Goal: Information Seeking & Learning: Learn about a topic

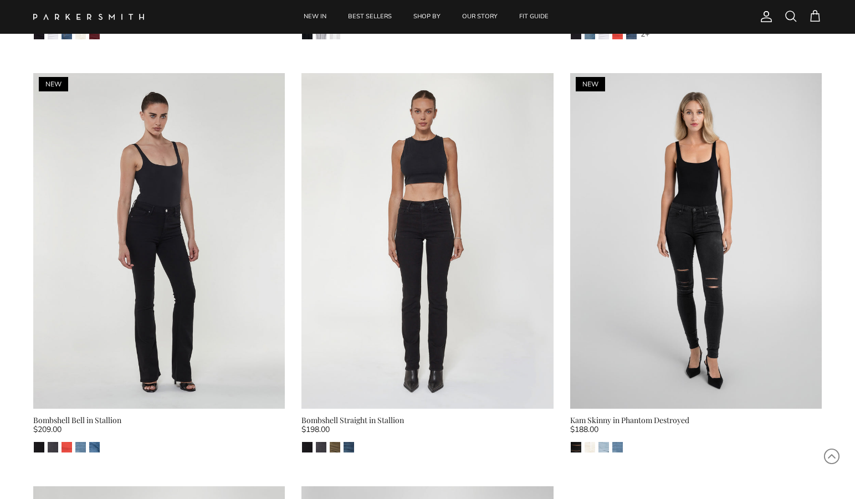
scroll to position [1271, 0]
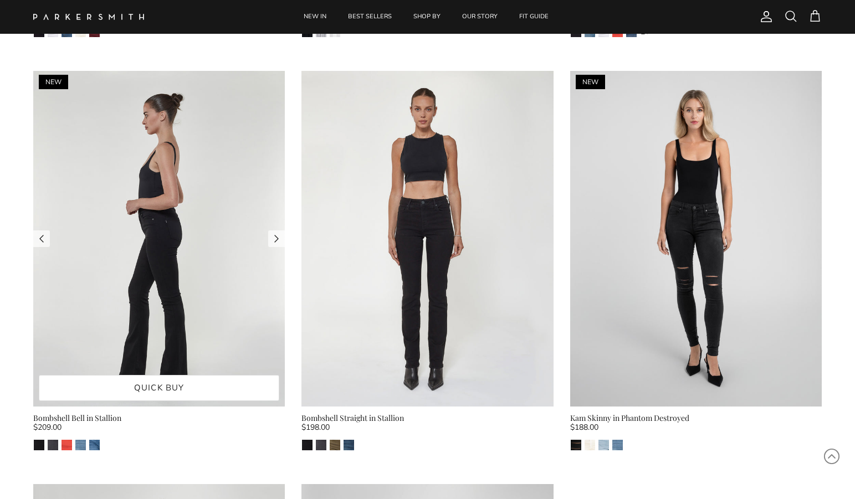
click at [158, 255] on img at bounding box center [159, 239] width 252 height 336
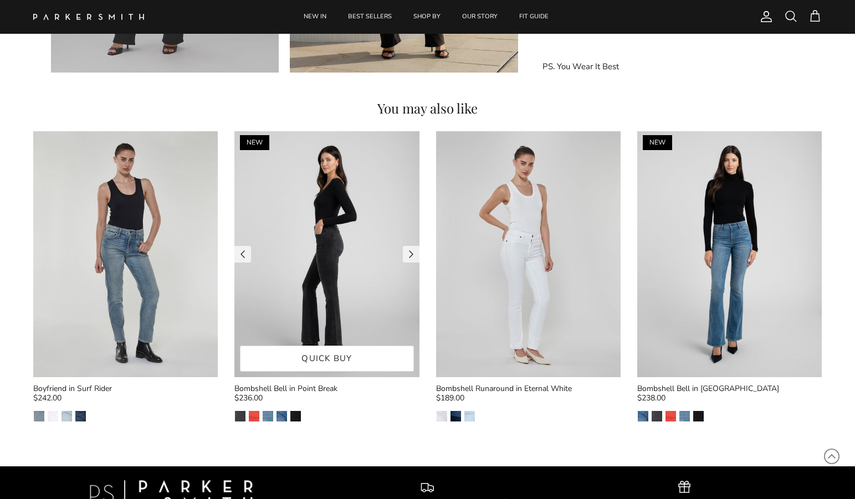
scroll to position [1272, 0]
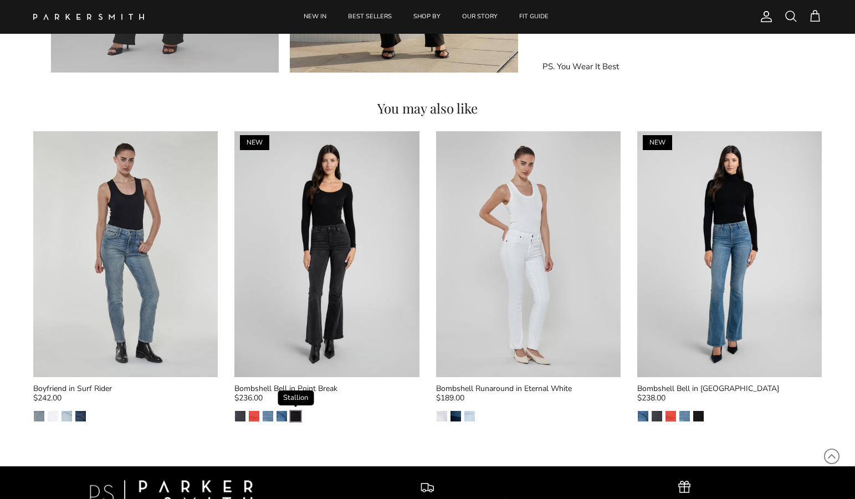
click at [295, 417] on img "Stallion" at bounding box center [295, 416] width 11 height 11
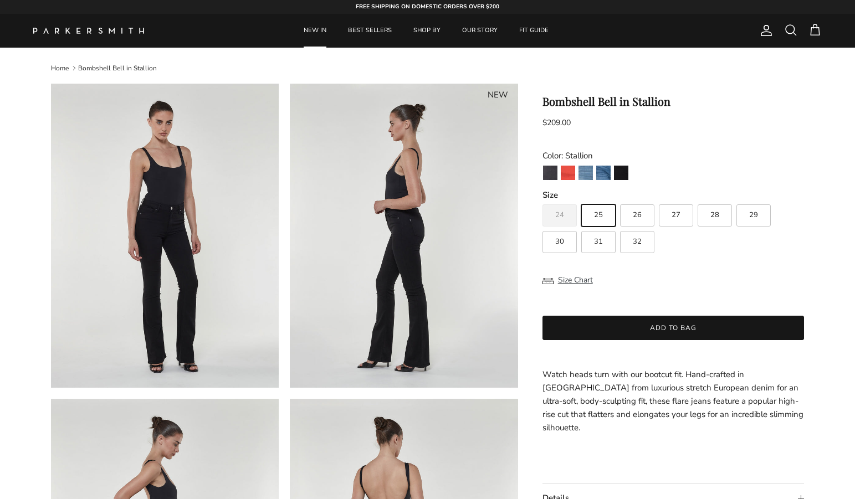
click at [323, 25] on link "NEW IN" at bounding box center [315, 31] width 43 height 34
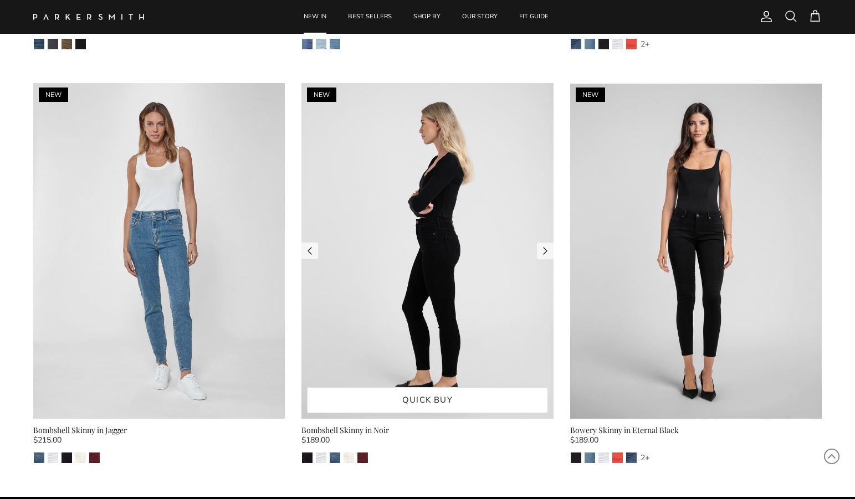
scroll to position [4156, 0]
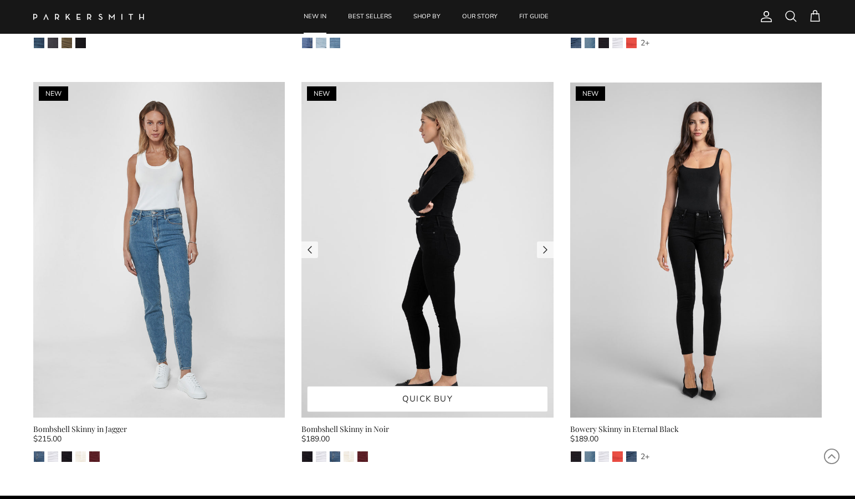
click at [433, 259] on img at bounding box center [427, 250] width 252 height 336
